Goal: Transaction & Acquisition: Purchase product/service

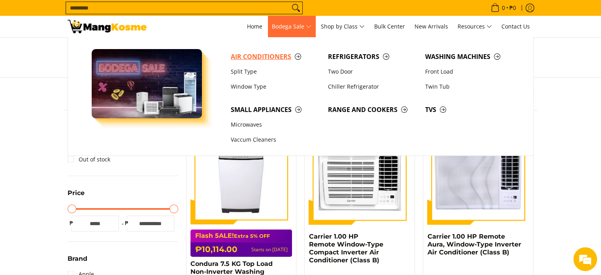
click at [248, 57] on span "Air Conditioners" at bounding box center [275, 57] width 89 height 10
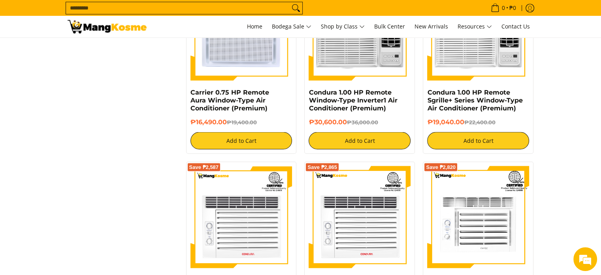
scroll to position [1684, 0]
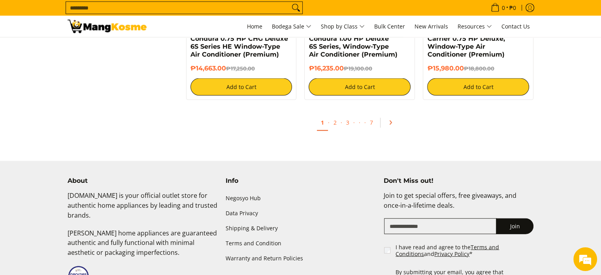
click at [388, 125] on icon "Pagination" at bounding box center [391, 123] width 6 height 6
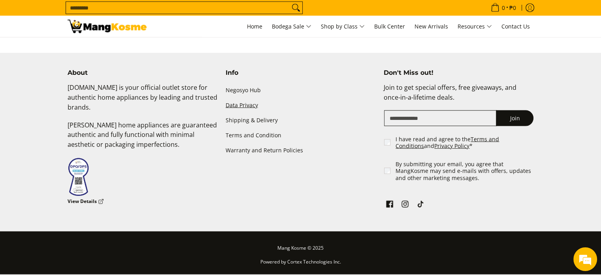
scroll to position [1476, 0]
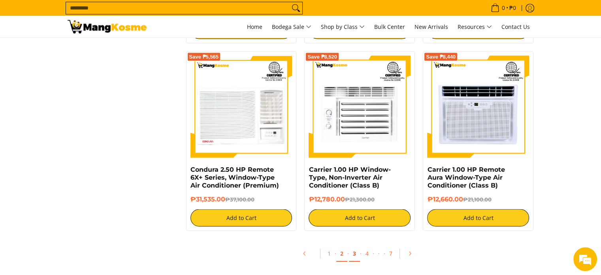
click at [354, 255] on link "3" at bounding box center [354, 253] width 11 height 16
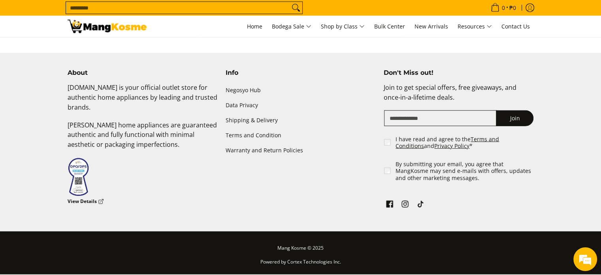
scroll to position [1547, 0]
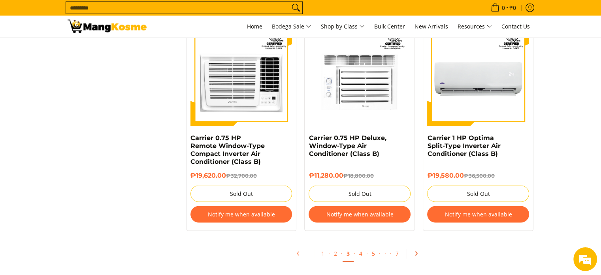
click at [415, 254] on icon "Pagination" at bounding box center [417, 254] width 6 height 6
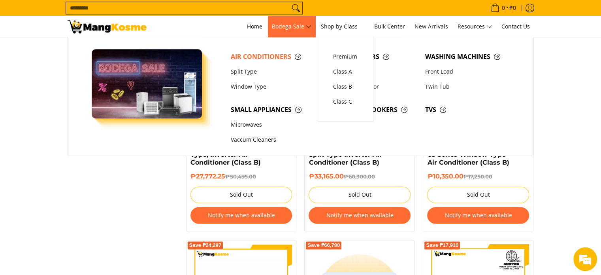
scroll to position [962, 0]
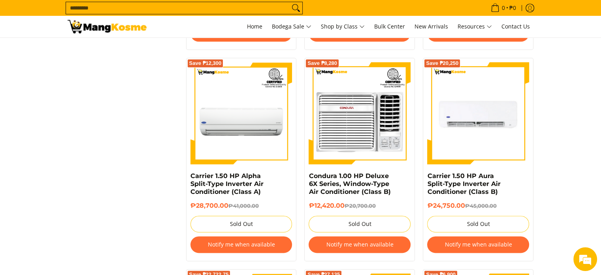
click at [252, 5] on input "Search..." at bounding box center [178, 8] width 224 height 12
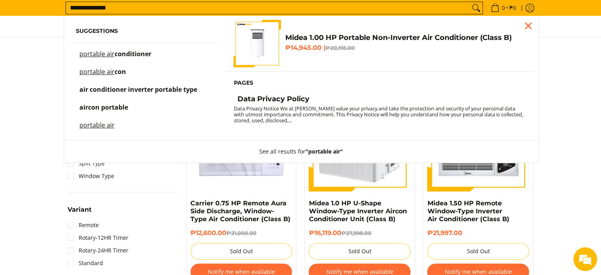
scroll to position [505, 0]
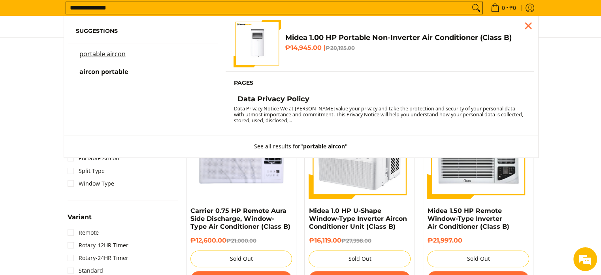
type input "**********"
click at [261, 49] on img "Customer Navigation" at bounding box center [257, 43] width 47 height 47
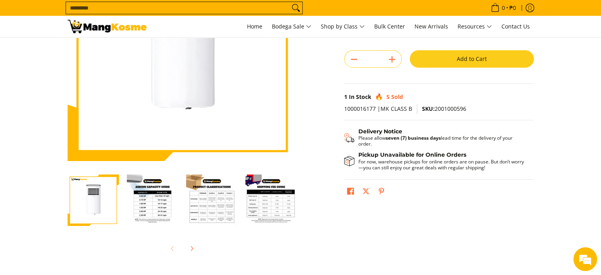
scroll to position [120, 0]
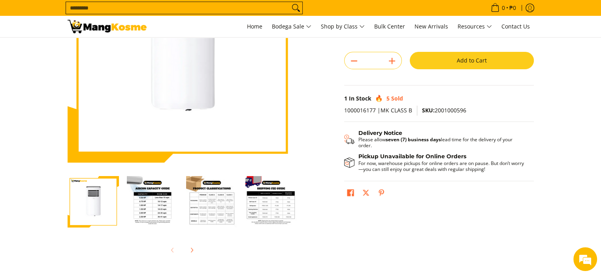
click at [147, 206] on img "Midea 1.00 HP Portable Non-Inverter Air Conditioner (Class B)-2" at bounding box center [152, 201] width 51 height 51
